Goal: Navigation & Orientation: Find specific page/section

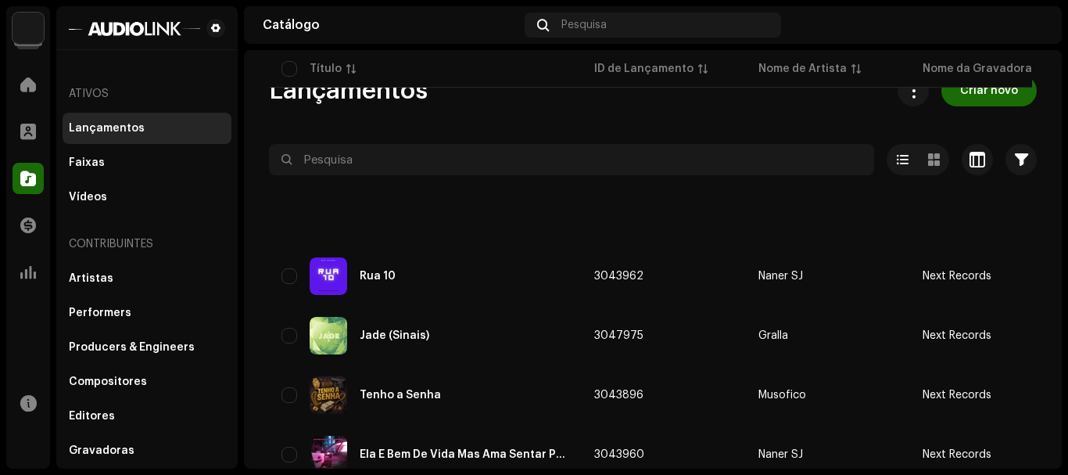
scroll to position [1246, 0]
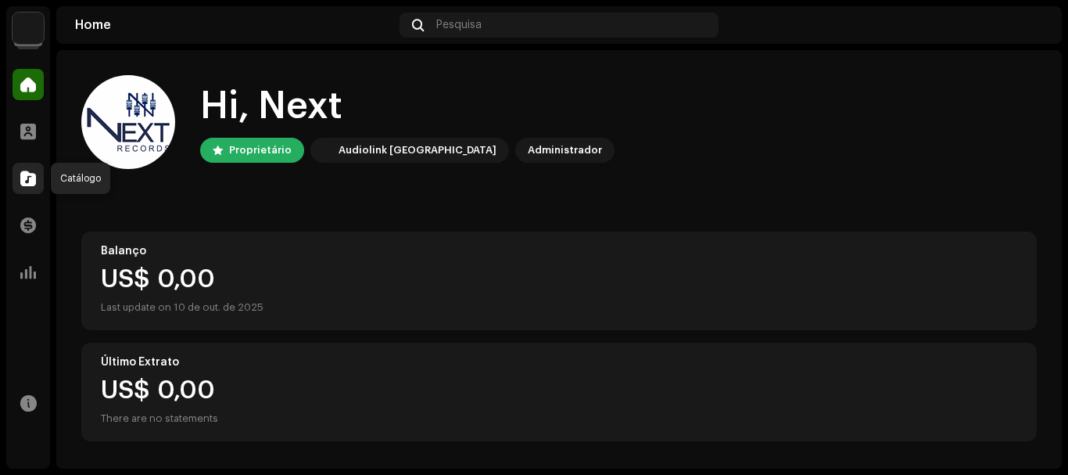
click at [28, 165] on div at bounding box center [28, 178] width 31 height 31
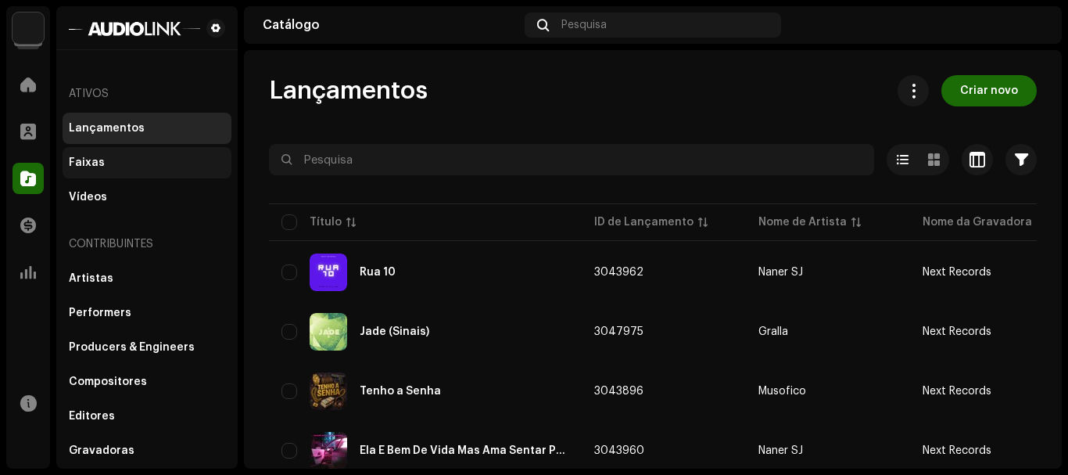
click at [126, 160] on div "Faixas" at bounding box center [147, 162] width 156 height 13
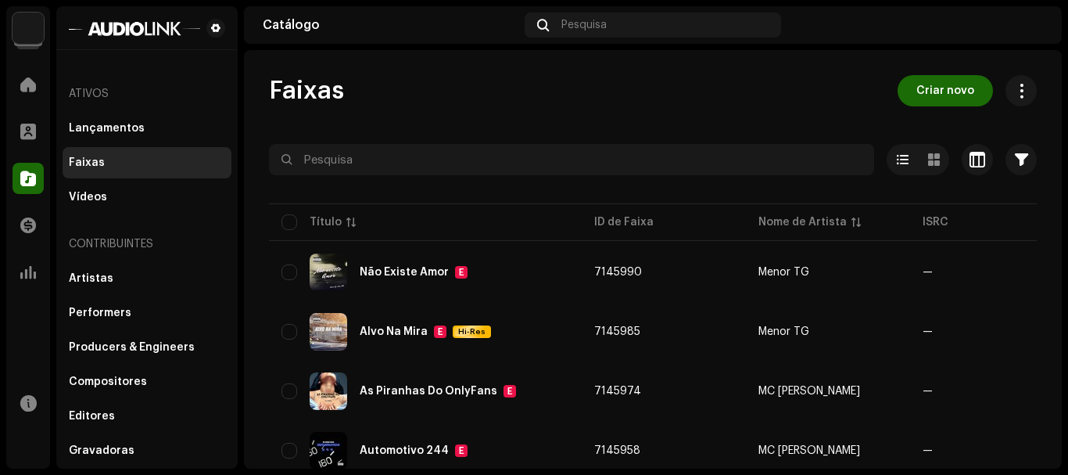
click at [1065, 457] on div "Next Records Home Perfil Catálogo Transações Análise Recursos Ativos Lançamento…" at bounding box center [534, 237] width 1068 height 475
drag, startPoint x: 1065, startPoint y: 457, endPoint x: 1044, endPoint y: 438, distance: 28.3
click at [1044, 438] on div "Next Records Home Perfil Catálogo Transações Análise Recursos Ativos Lançamento…" at bounding box center [534, 237] width 1068 height 475
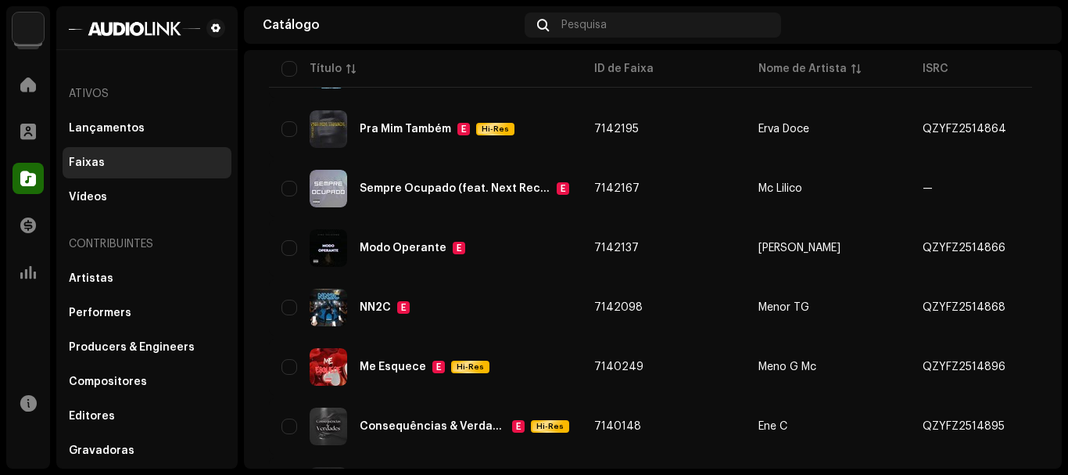
scroll to position [1250, 0]
